Goal: Navigation & Orientation: Find specific page/section

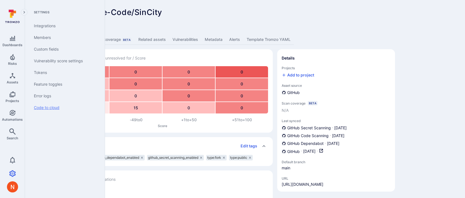
click at [57, 108] on link "Code to cloud" at bounding box center [63, 108] width 69 height 12
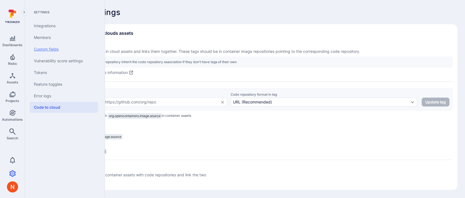
click at [61, 50] on link "Custom fields" at bounding box center [63, 49] width 69 height 12
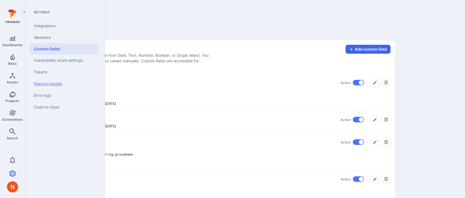
click at [40, 86] on link "Feature toggles" at bounding box center [63, 84] width 69 height 12
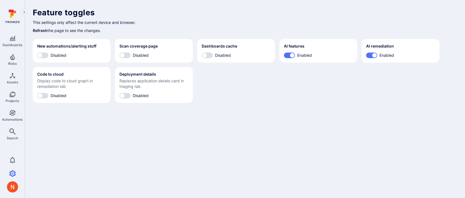
click at [47, 92] on section "Code to cloud Display code to cloud graph in remediation tab Disabled" at bounding box center [72, 85] width 78 height 36
click at [41, 94] on input "Disabled" at bounding box center [40, 96] width 17 height 6
checkbox input "true"
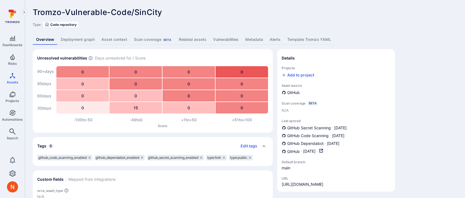
click at [90, 37] on link "Deployment graph" at bounding box center [78, 39] width 41 height 10
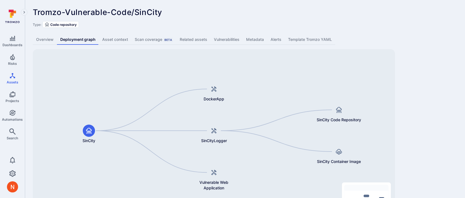
scroll to position [34, 0]
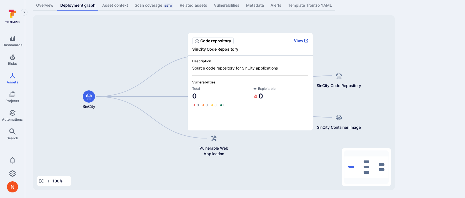
click at [299, 41] on button "View" at bounding box center [301, 40] width 14 height 5
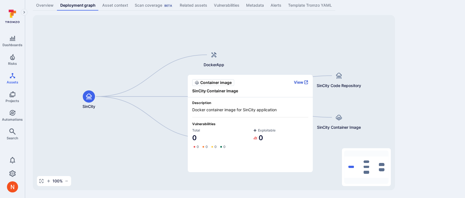
click at [298, 81] on button "View" at bounding box center [301, 82] width 14 height 5
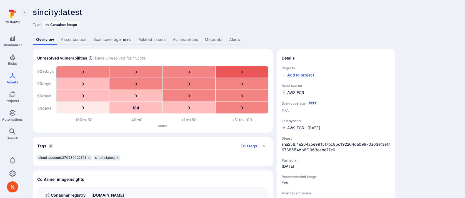
click at [70, 41] on link "Asset context" at bounding box center [74, 39] width 33 height 10
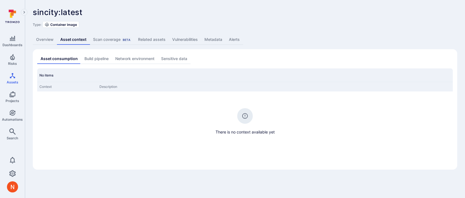
click at [49, 41] on link "Overview" at bounding box center [45, 39] width 24 height 10
